Goal: Check status: Verify the current state of an ongoing process or item

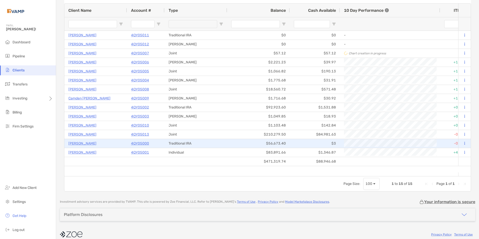
scroll to position [58, 0]
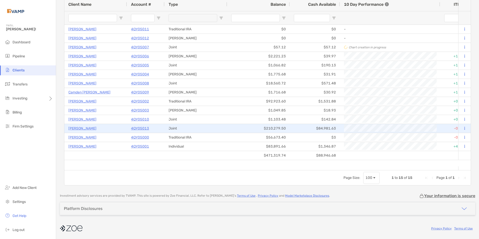
click at [86, 127] on p "[PERSON_NAME]" at bounding box center [82, 128] width 28 height 6
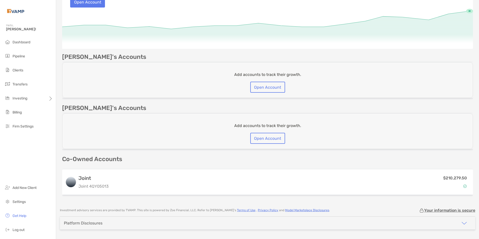
scroll to position [90, 0]
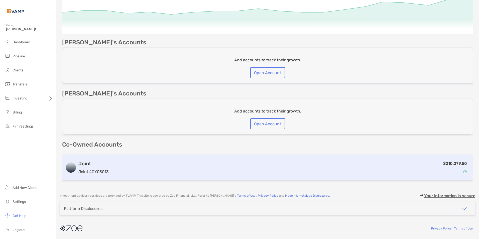
click at [164, 169] on div "$210,279.50" at bounding box center [291, 167] width 360 height 15
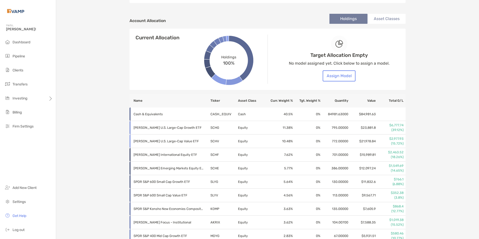
scroll to position [146, 0]
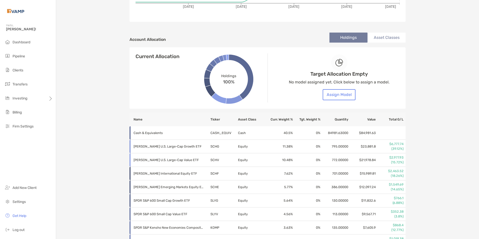
click at [384, 38] on div "Target Allocation Empty No model assigned yet. Click below to assign a model. A…" at bounding box center [339, 77] width 101 height 80
click at [388, 37] on li "Asset Classes" at bounding box center [387, 38] width 38 height 10
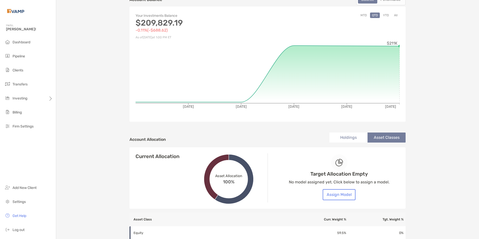
scroll to position [0, 0]
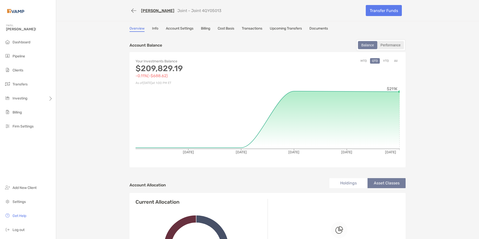
click at [389, 43] on div "Performance" at bounding box center [391, 45] width 26 height 7
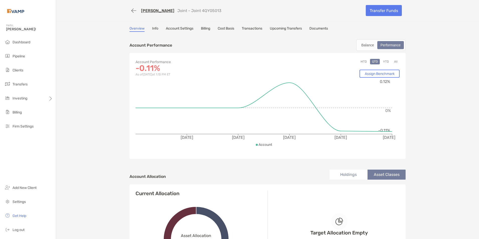
click at [385, 61] on button "YTD" at bounding box center [386, 62] width 10 height 6
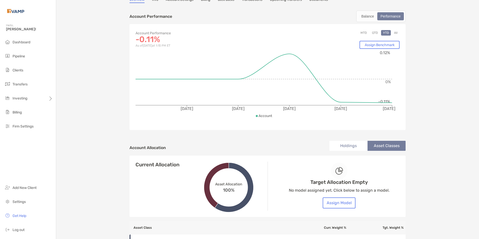
scroll to position [27, 0]
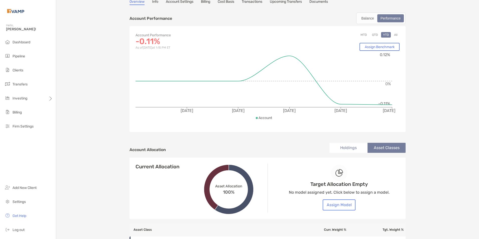
click at [341, 149] on div "Target Allocation Empty No model assigned yet. Click below to assign a model. A…" at bounding box center [339, 187] width 101 height 80
click at [345, 148] on div "Target Allocation Empty No model assigned yet. Click below to assign a model. A…" at bounding box center [339, 187] width 101 height 80
click at [346, 146] on li "Holdings" at bounding box center [349, 148] width 38 height 10
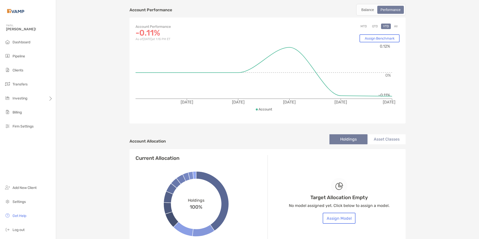
scroll to position [0, 0]
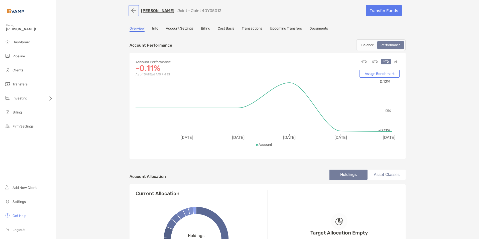
click at [133, 9] on button "button" at bounding box center [134, 10] width 9 height 9
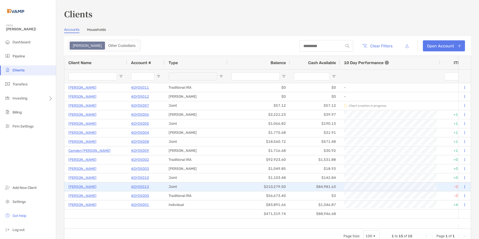
click at [78, 187] on p "[PERSON_NAME]" at bounding box center [82, 187] width 28 height 6
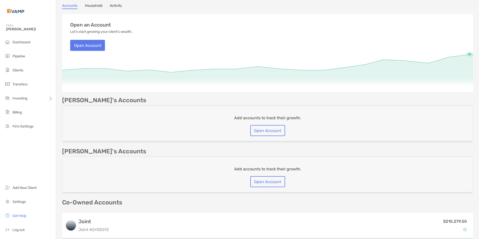
scroll to position [90, 0]
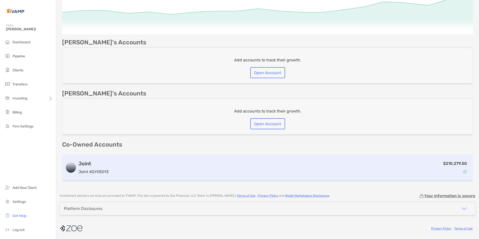
click at [134, 167] on div "$210,279.50" at bounding box center [291, 167] width 360 height 15
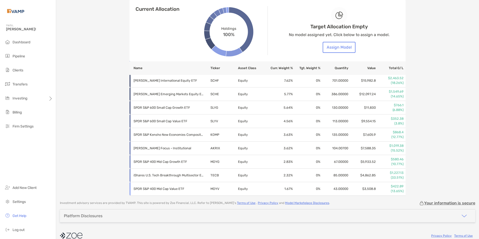
scroll to position [246, 0]
